Goal: Information Seeking & Learning: Check status

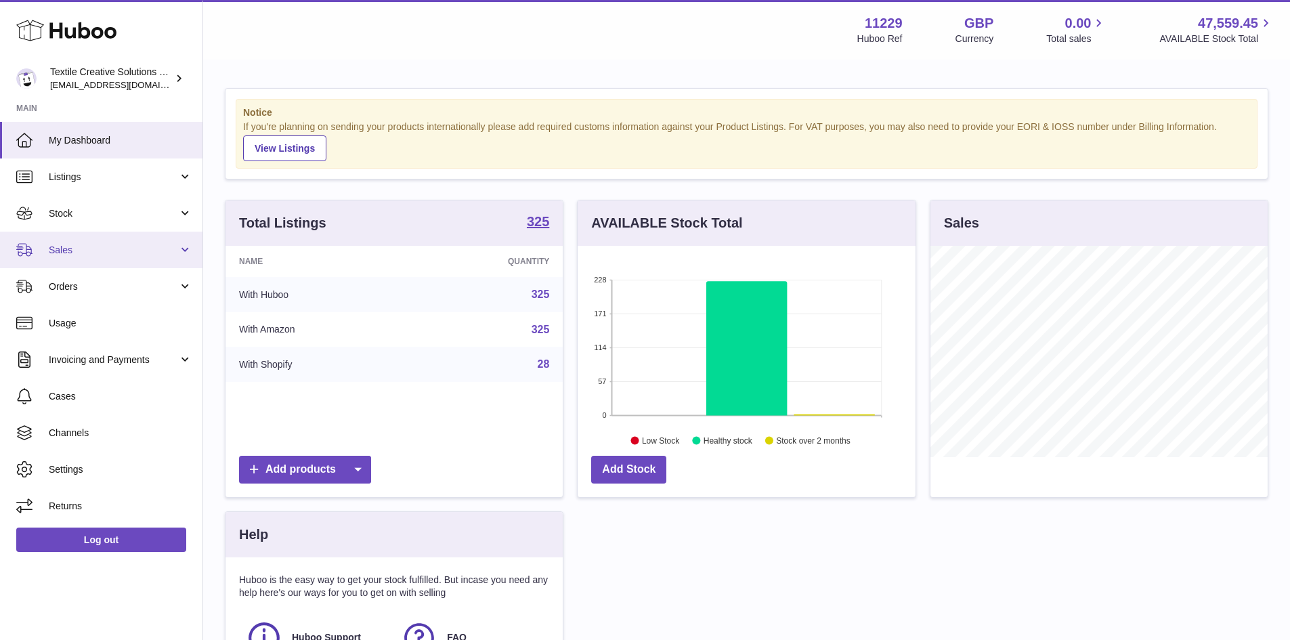
click at [107, 255] on span "Sales" at bounding box center [113, 250] width 129 height 13
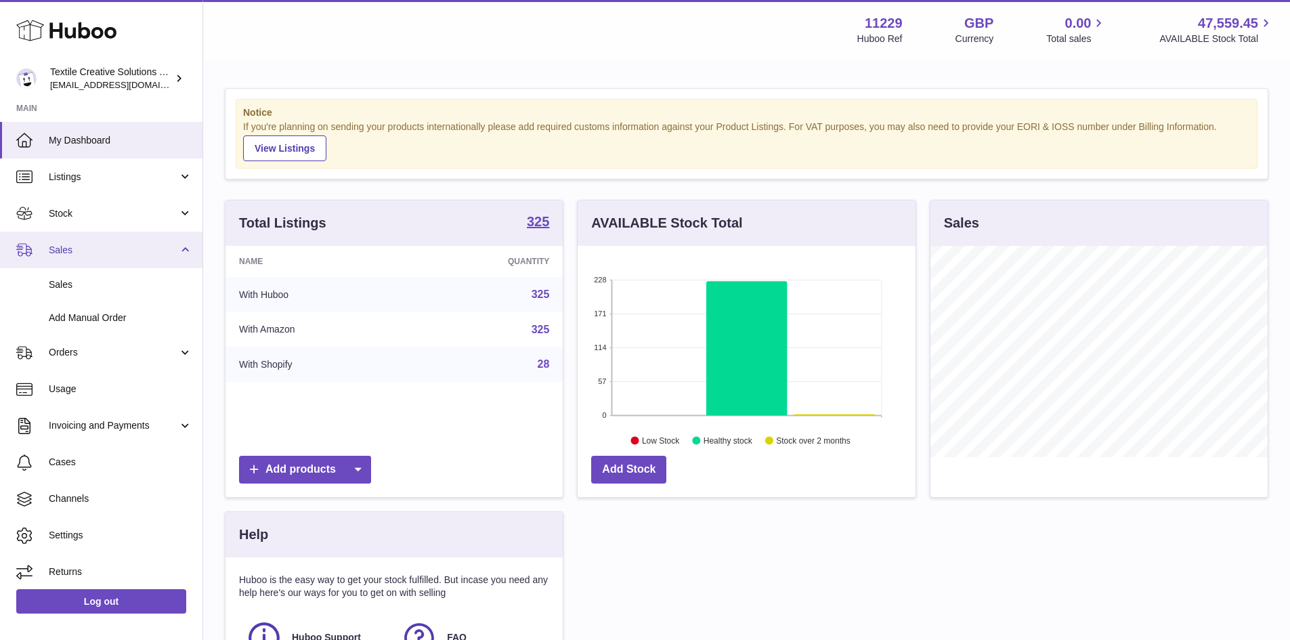
click at [131, 255] on span "Sales" at bounding box center [113, 250] width 129 height 13
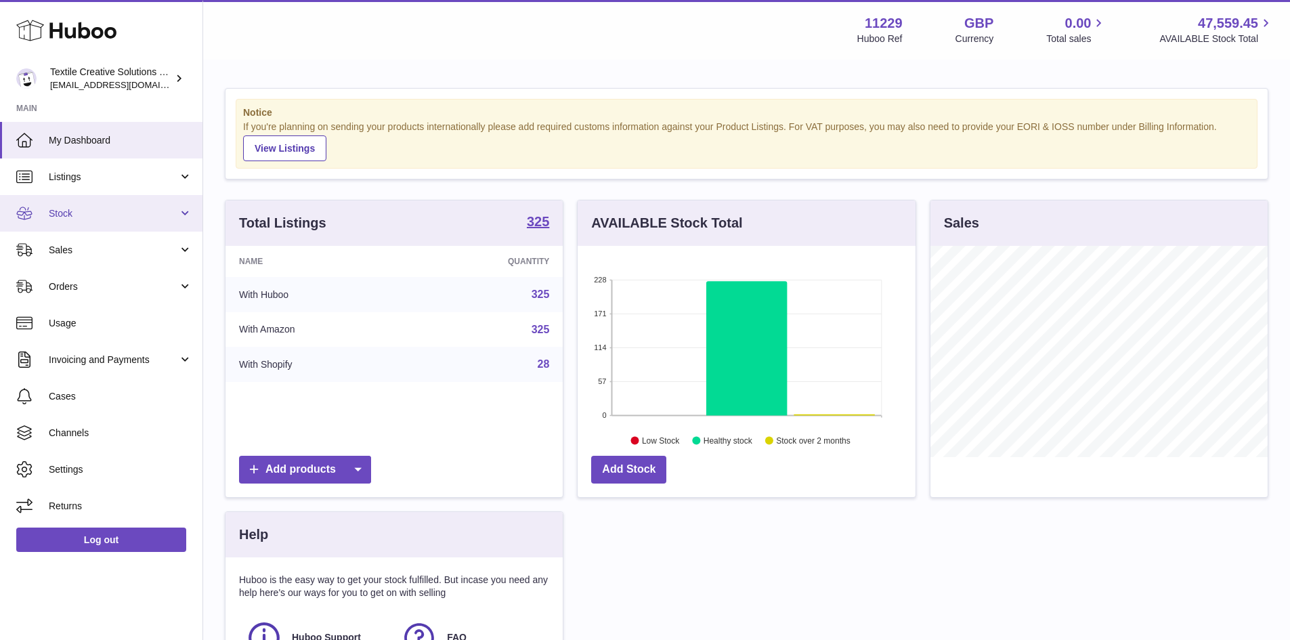
click at [131, 213] on span "Stock" at bounding box center [113, 213] width 129 height 13
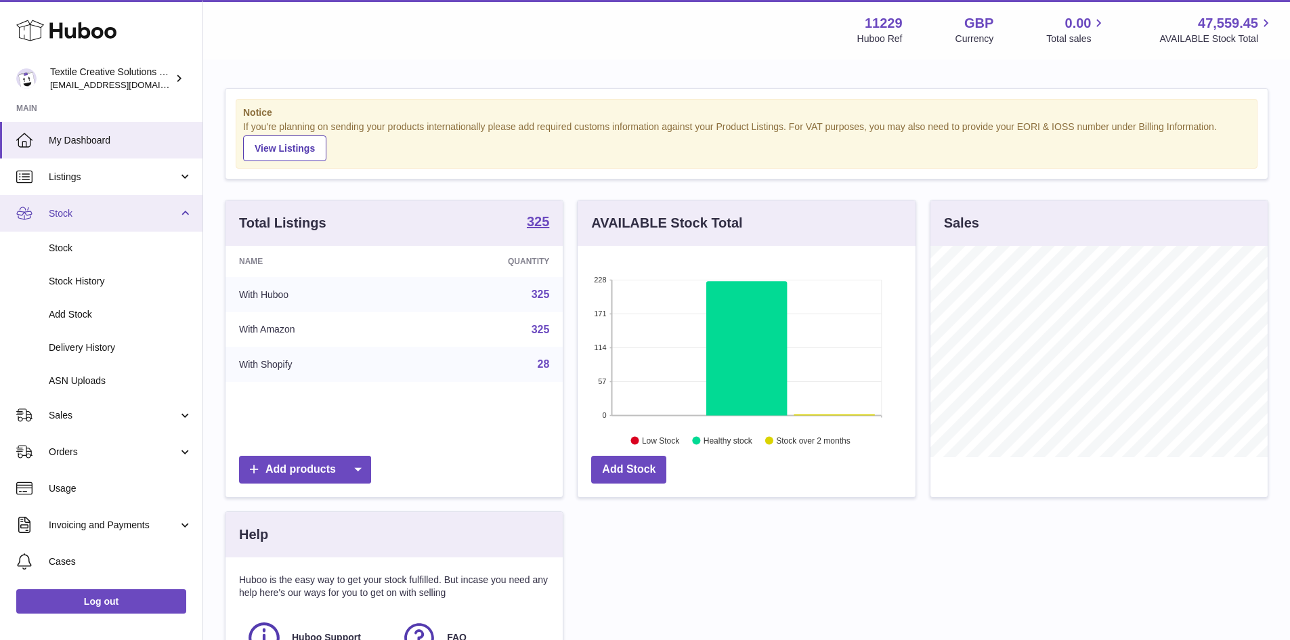
click at [131, 213] on span "Stock" at bounding box center [113, 213] width 129 height 13
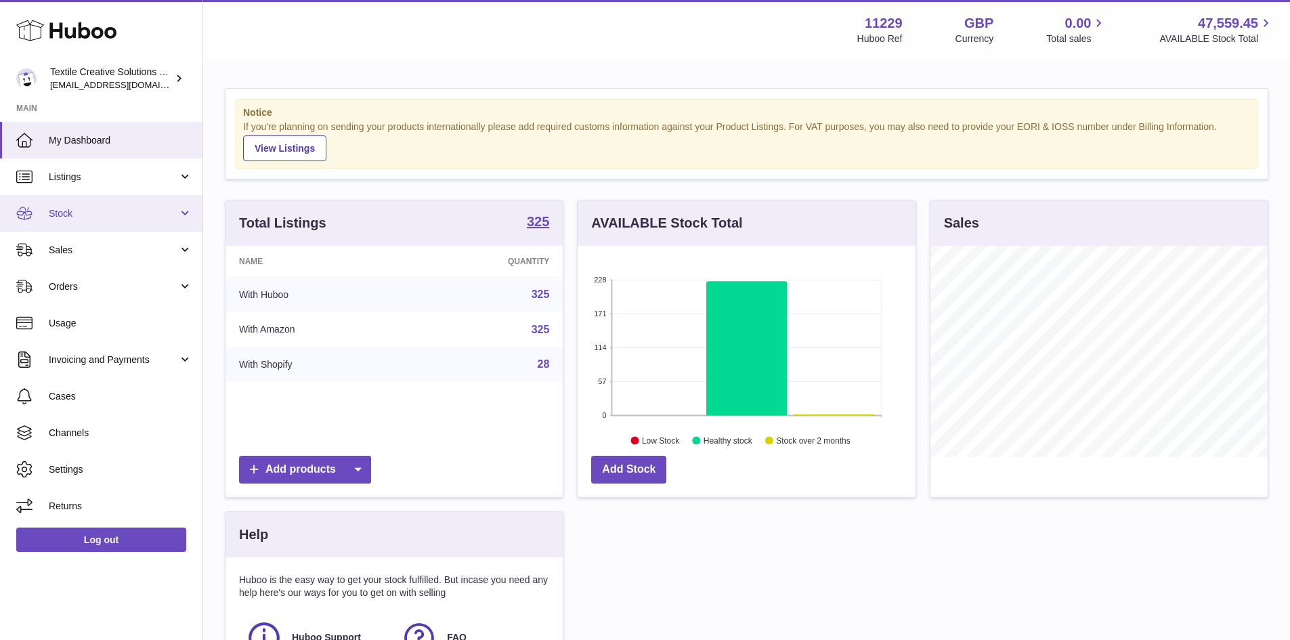
click at [131, 214] on span "Stock" at bounding box center [113, 213] width 129 height 13
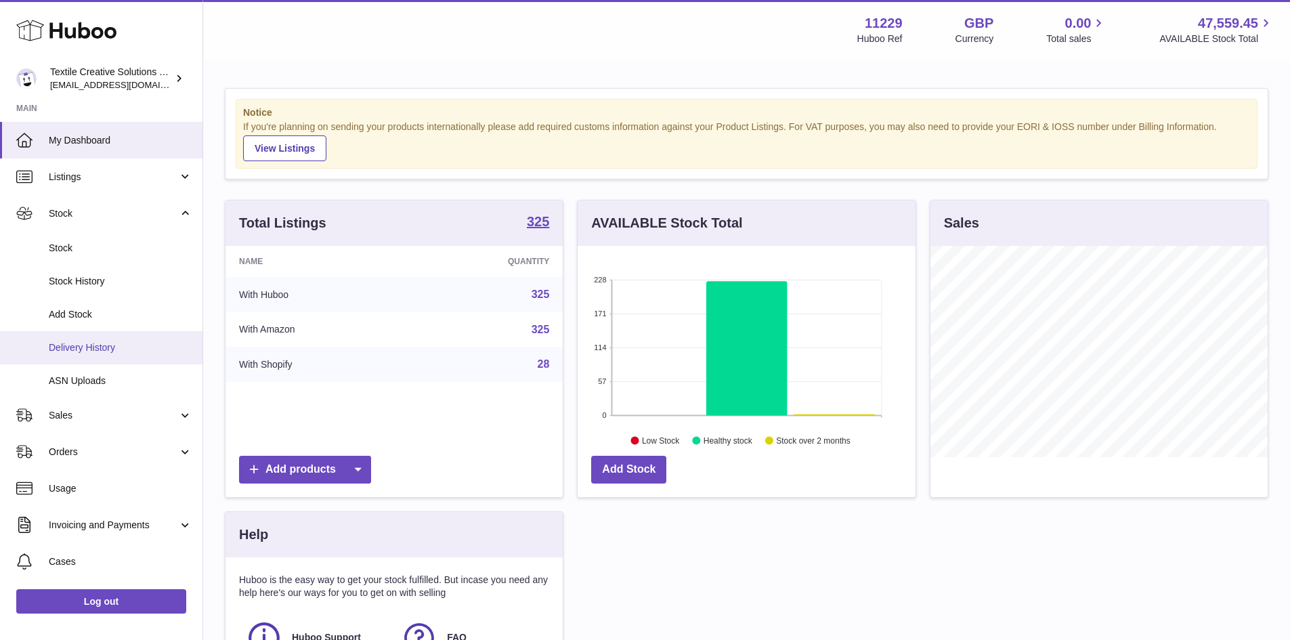
click at [121, 347] on span "Delivery History" at bounding box center [121, 347] width 144 height 13
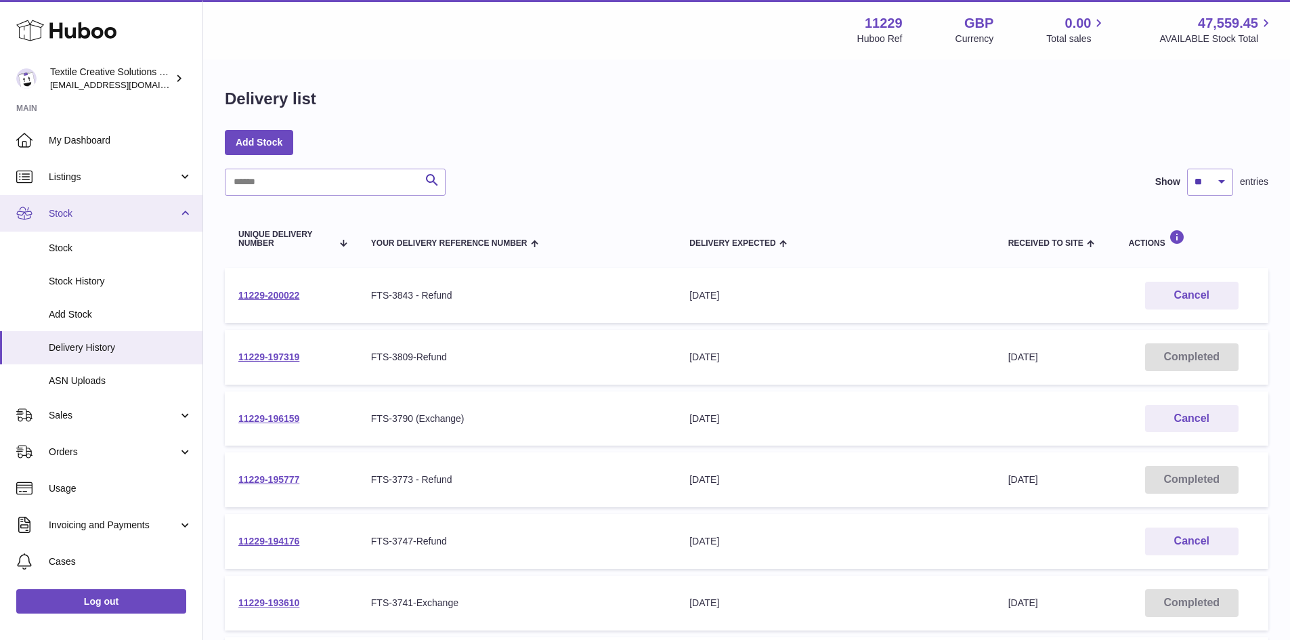
click at [120, 207] on span "Stock" at bounding box center [113, 213] width 129 height 13
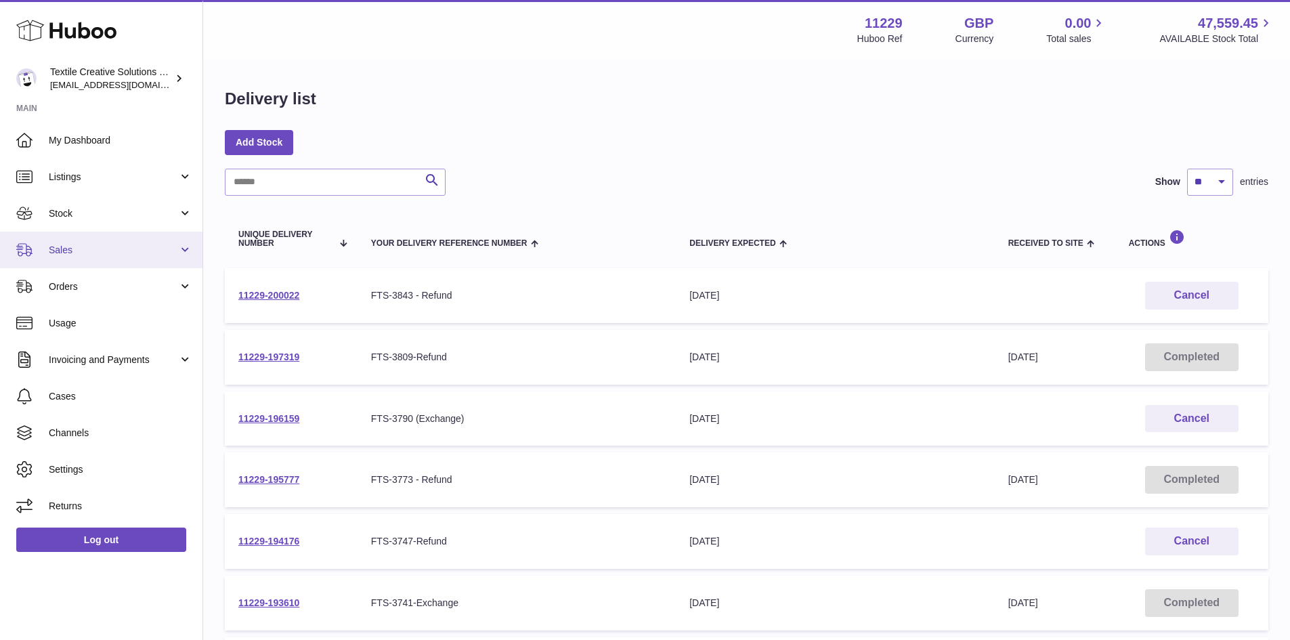
click at [123, 255] on span "Sales" at bounding box center [113, 250] width 129 height 13
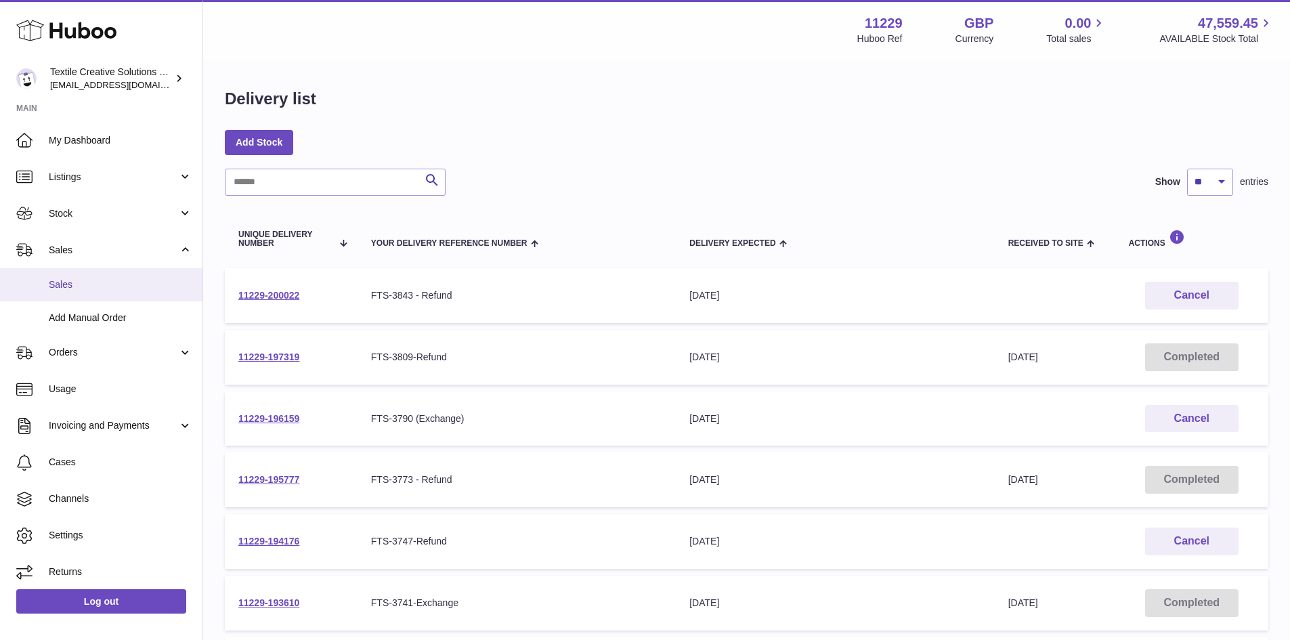
click at [101, 280] on span "Sales" at bounding box center [121, 284] width 144 height 13
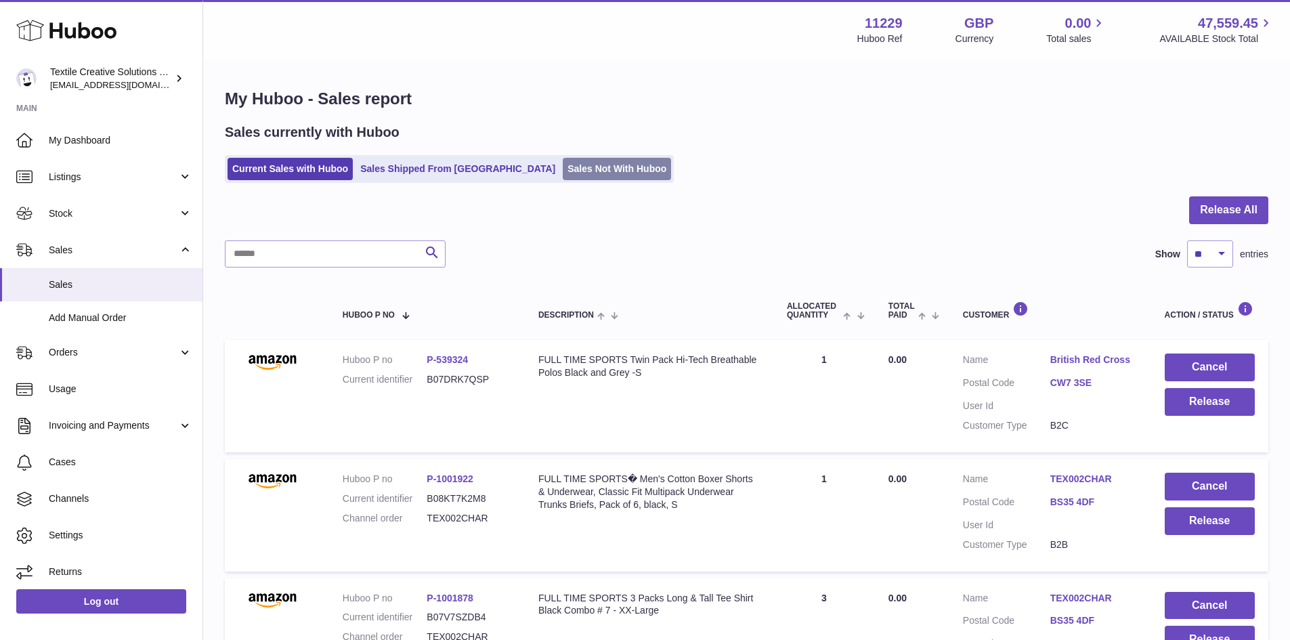
click at [563, 167] on link "Sales Not With Huboo" at bounding box center [617, 169] width 108 height 22
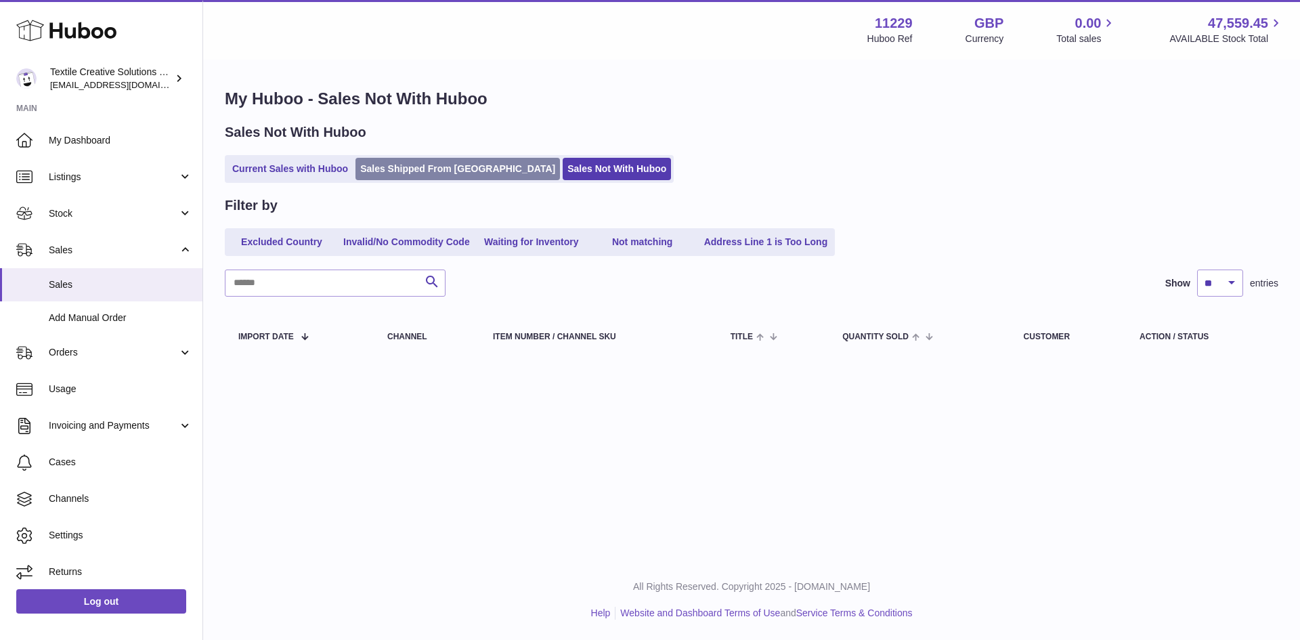
click at [398, 169] on link "Sales Shipped From [GEOGRAPHIC_DATA]" at bounding box center [457, 169] width 204 height 22
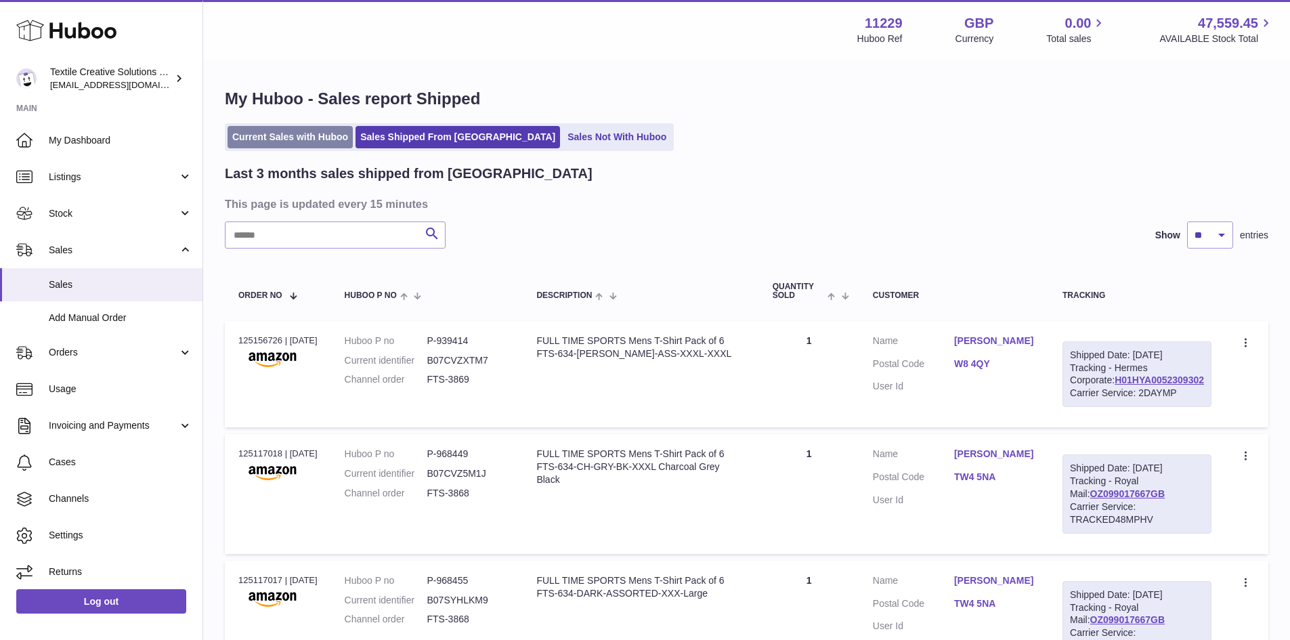
click at [316, 135] on link "Current Sales with Huboo" at bounding box center [290, 137] width 125 height 22
